Goal: Information Seeking & Learning: Learn about a topic

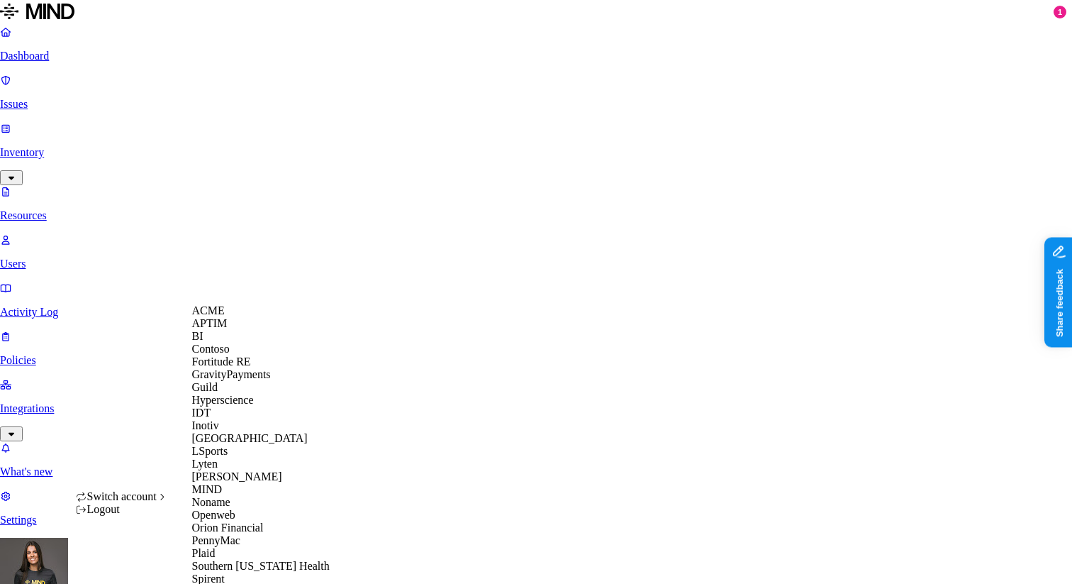
scroll to position [355, 0]
click at [239, 572] on div "Spirent" at bounding box center [261, 578] width 138 height 13
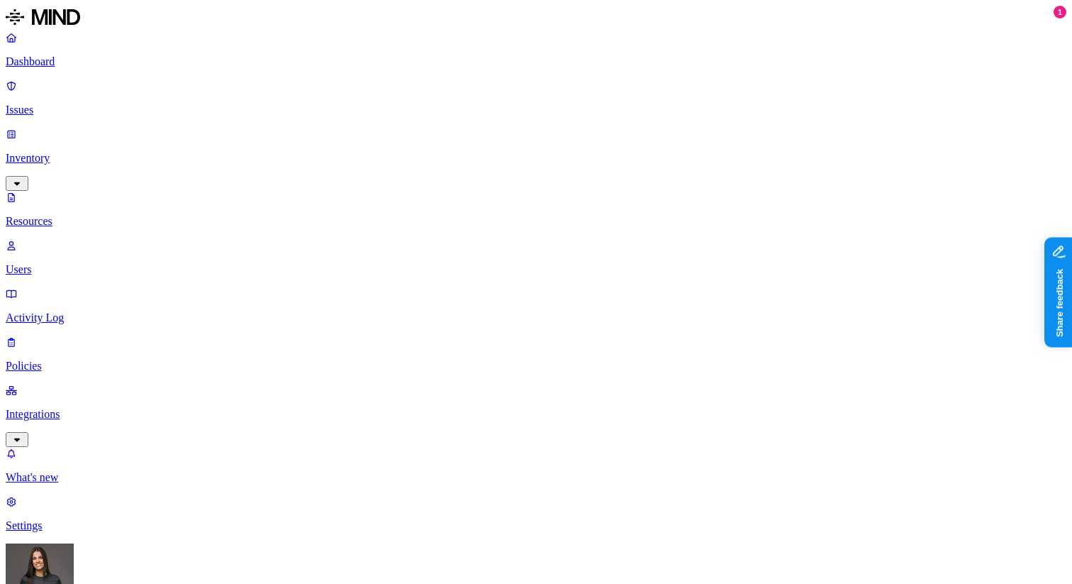
type input "medi"
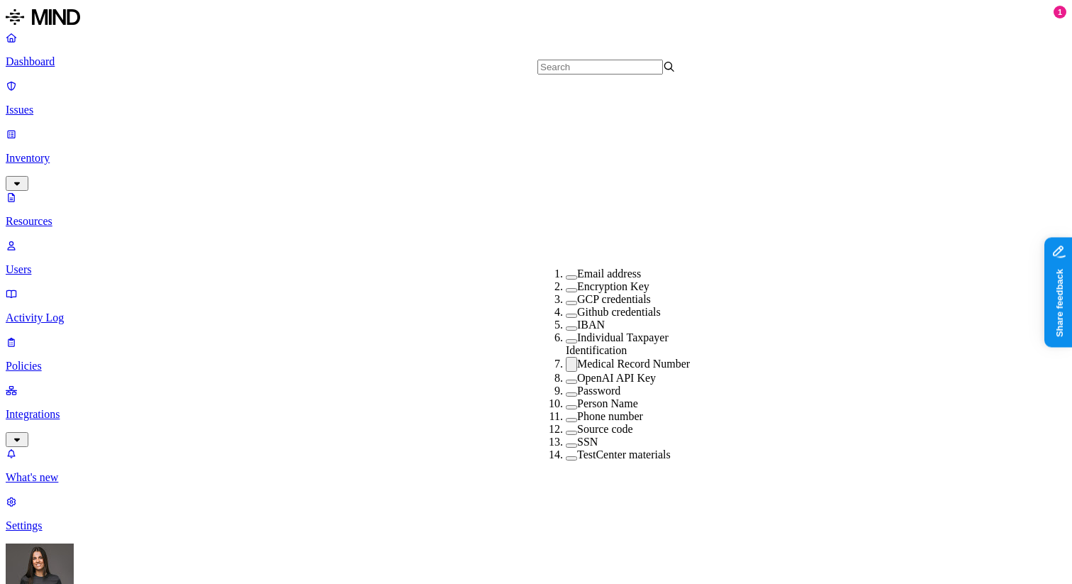
scroll to position [312, 0]
click at [566, 357] on button "button" at bounding box center [571, 364] width 11 height 15
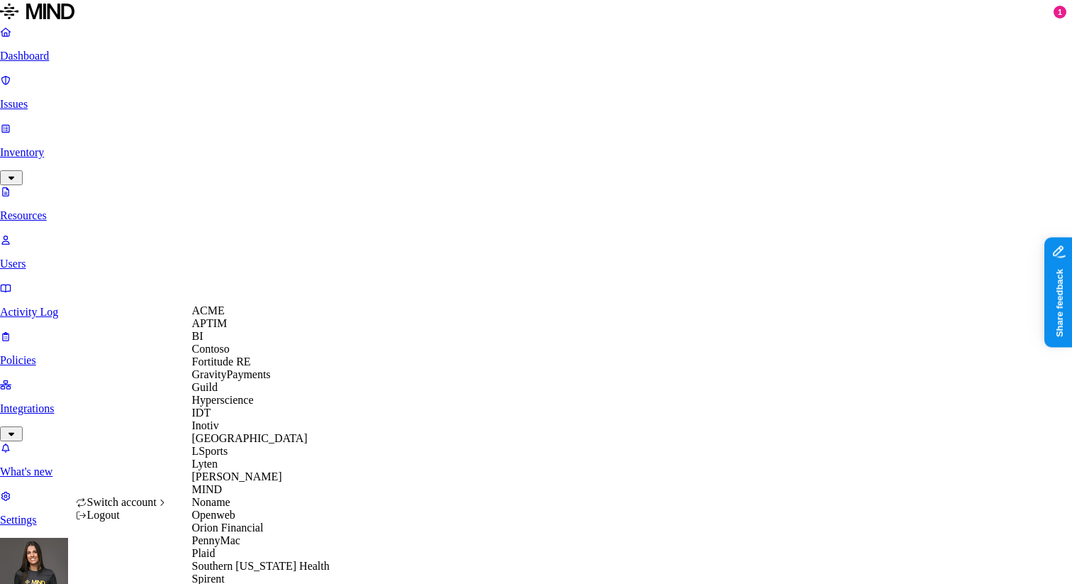
click at [239, 330] on div "APTIM" at bounding box center [261, 323] width 138 height 13
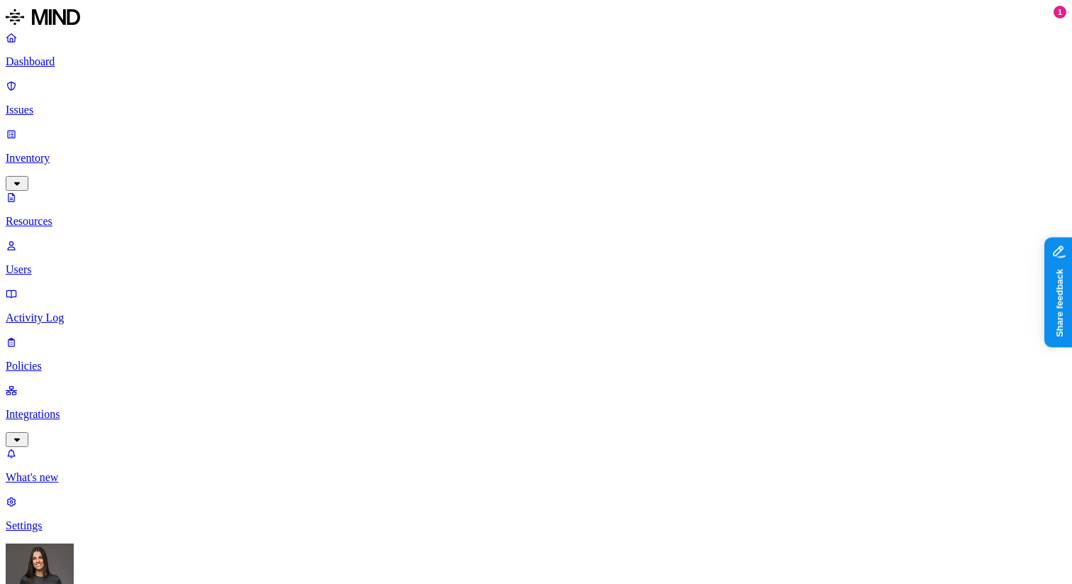
type input "medi"
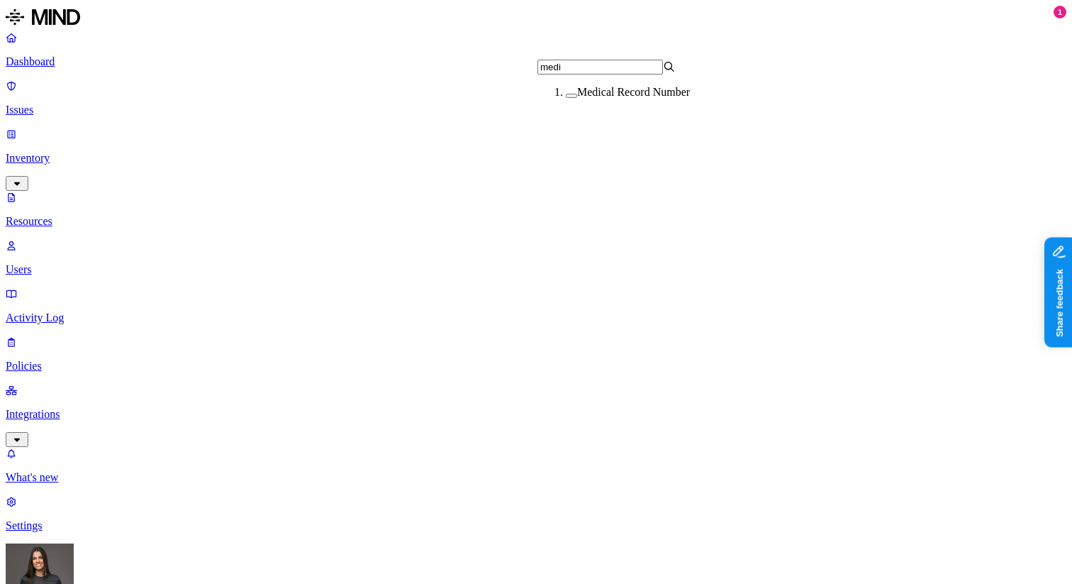
click at [566, 91] on div "Medical Record Number" at bounding box center [635, 92] width 138 height 13
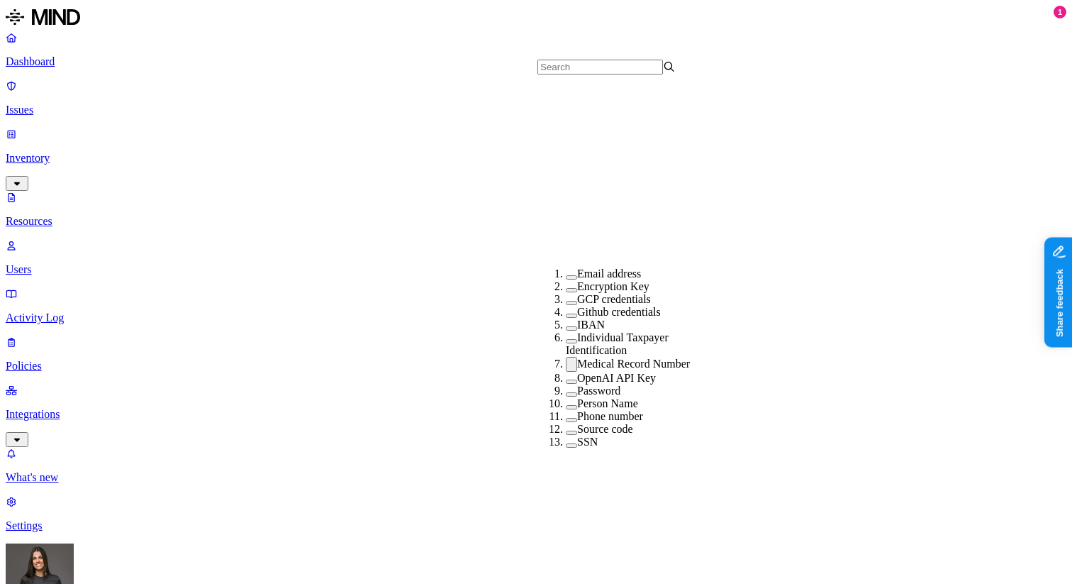
scroll to position [313, 0]
click at [566, 357] on button "button" at bounding box center [571, 364] width 11 height 15
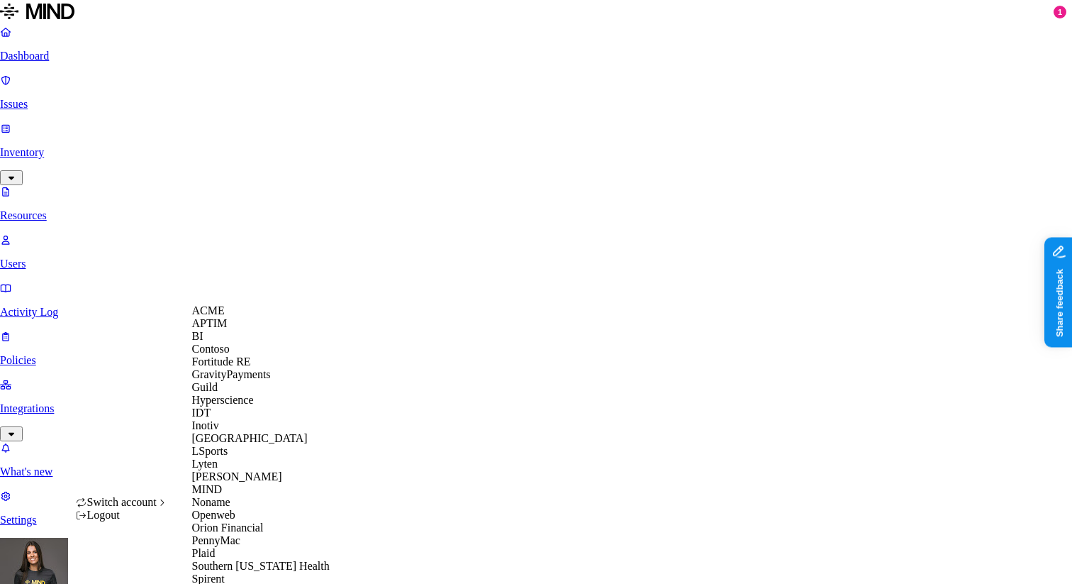
scroll to position [384, 0]
click at [239, 572] on div "Spirent" at bounding box center [261, 578] width 138 height 13
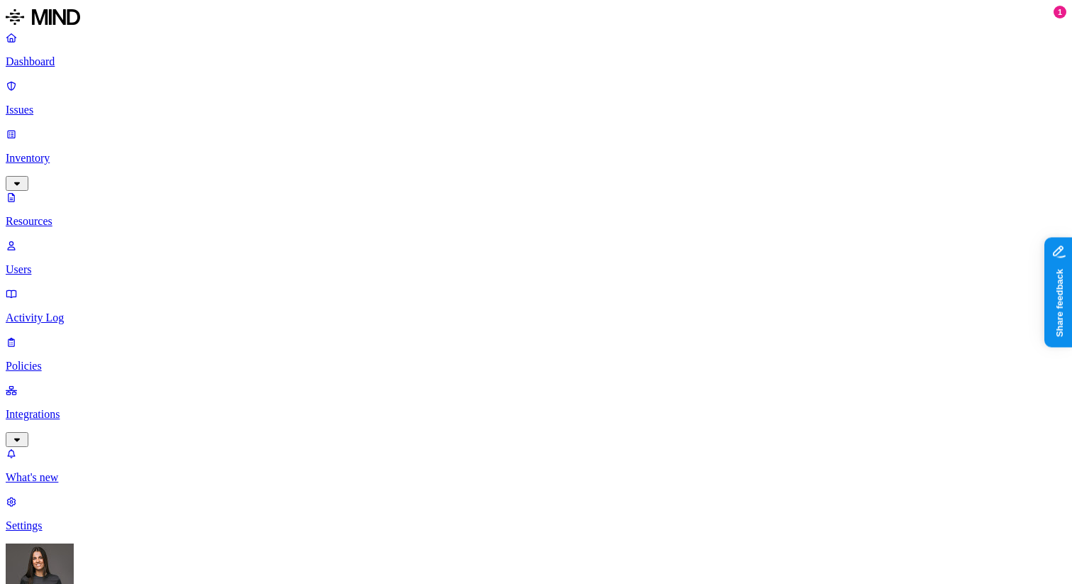
type input "med"
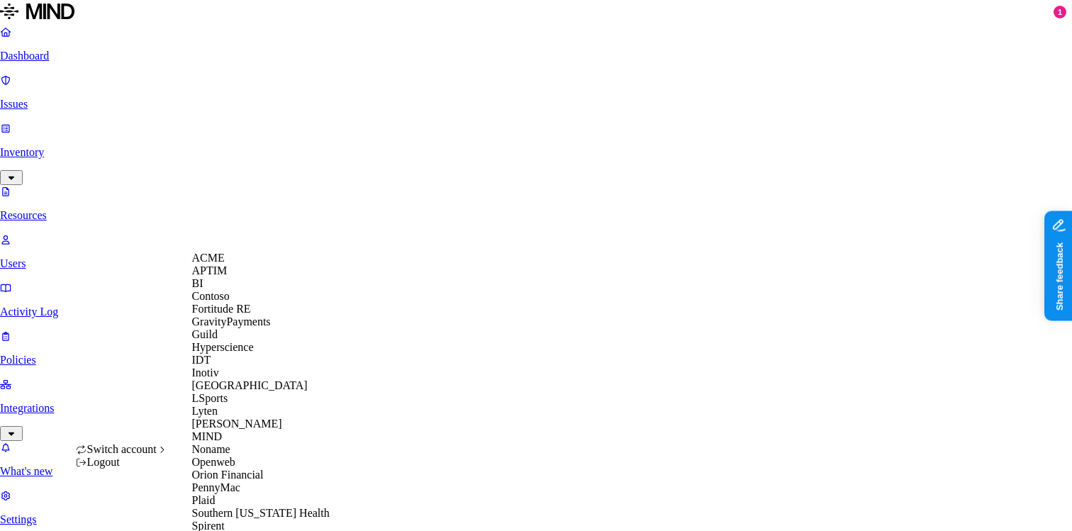
click at [245, 277] on div "APTIM" at bounding box center [261, 271] width 138 height 13
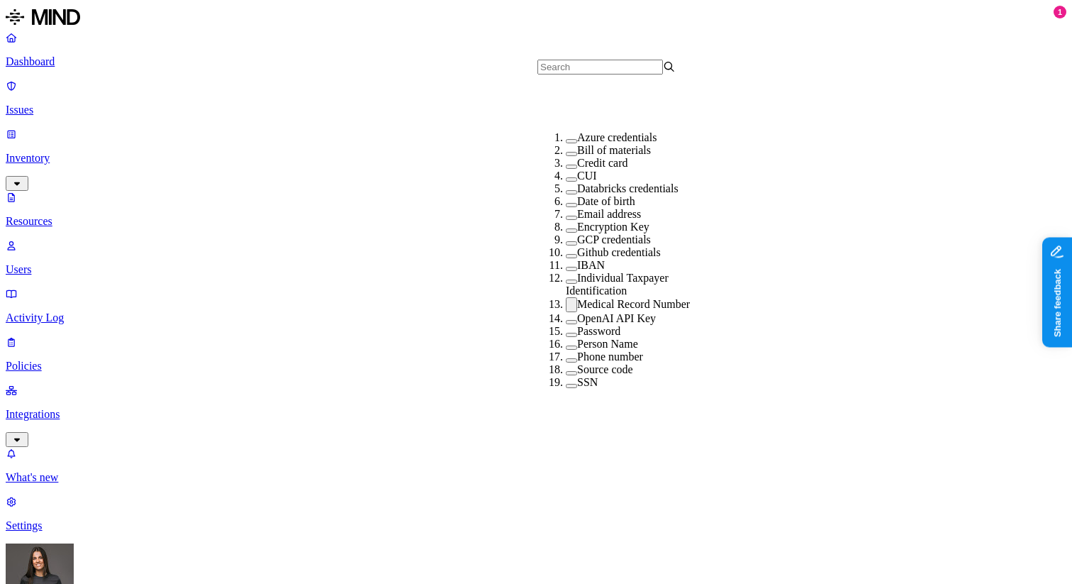
scroll to position [321, 0]
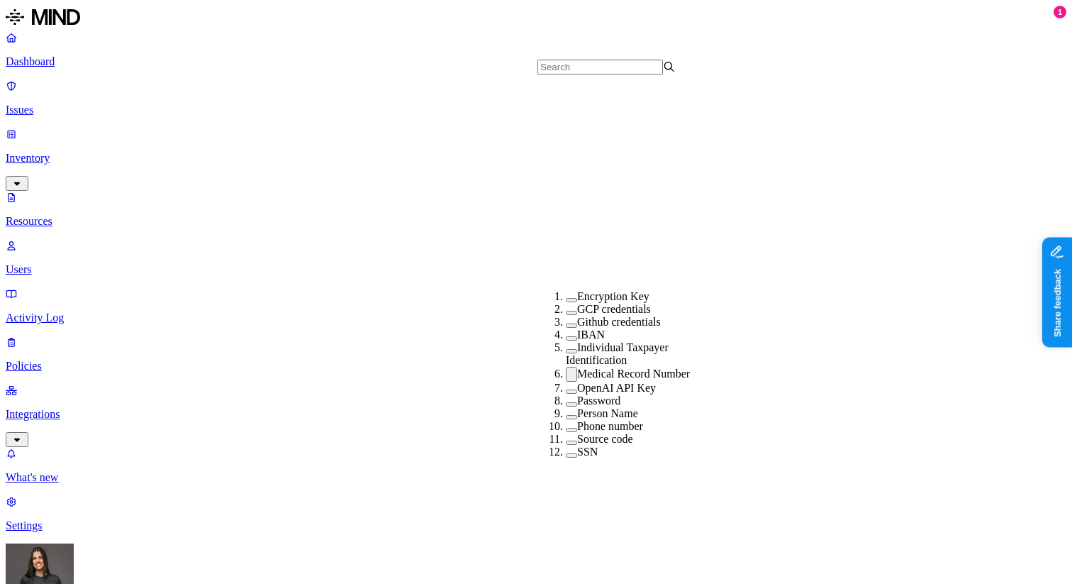
click at [566, 367] on button "button" at bounding box center [571, 374] width 11 height 15
click at [566, 374] on button "button" at bounding box center [571, 376] width 11 height 4
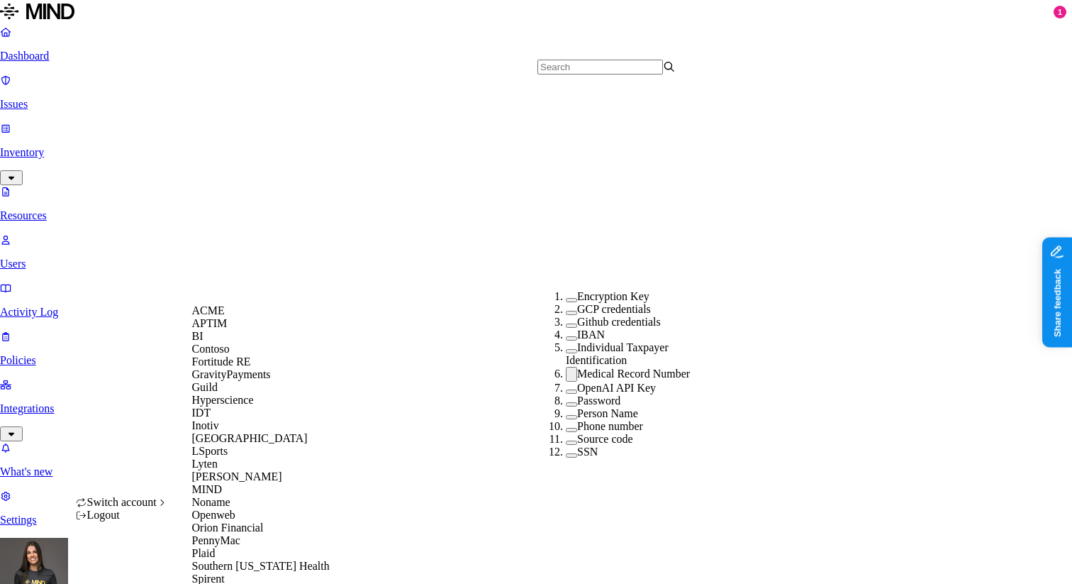
scroll to position [400, 0]
click at [240, 572] on div "Spirent" at bounding box center [261, 578] width 138 height 13
